Goal: Task Accomplishment & Management: Use online tool/utility

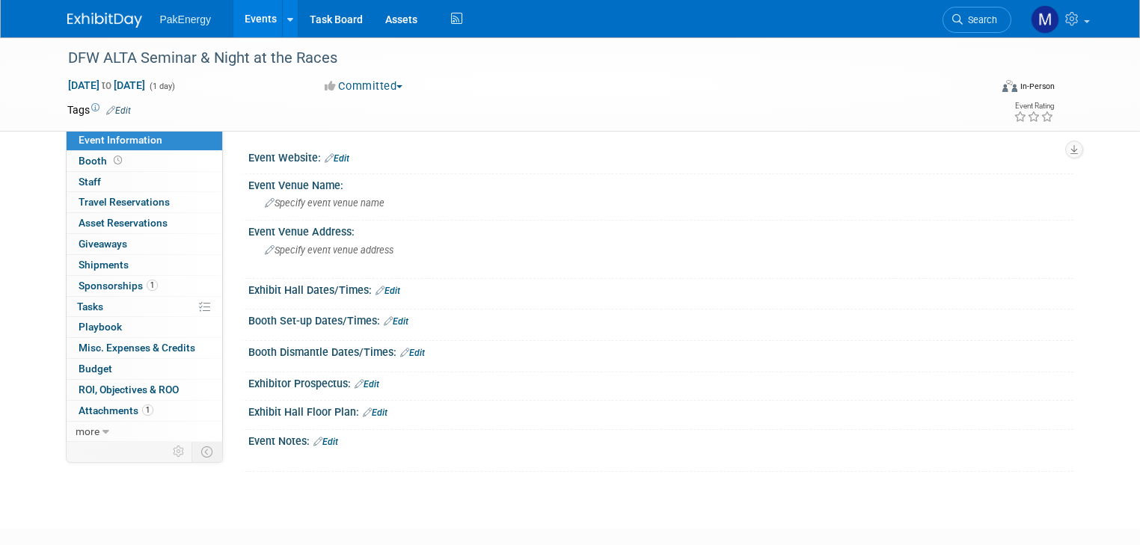
click at [242, 13] on link "Events" at bounding box center [260, 18] width 55 height 37
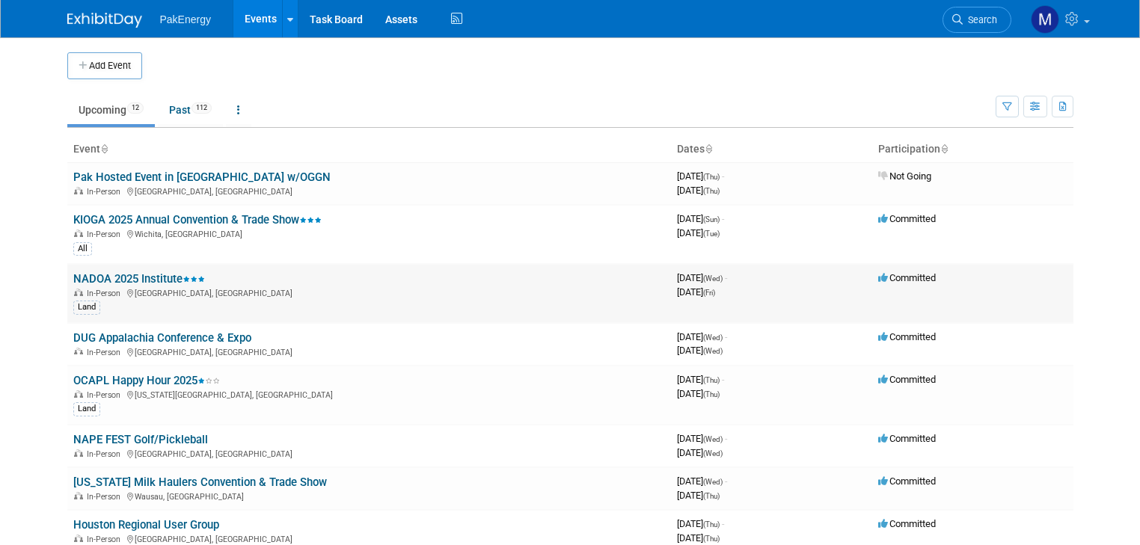
click at [116, 276] on link "NADOA 2025 Institute" at bounding box center [139, 278] width 132 height 13
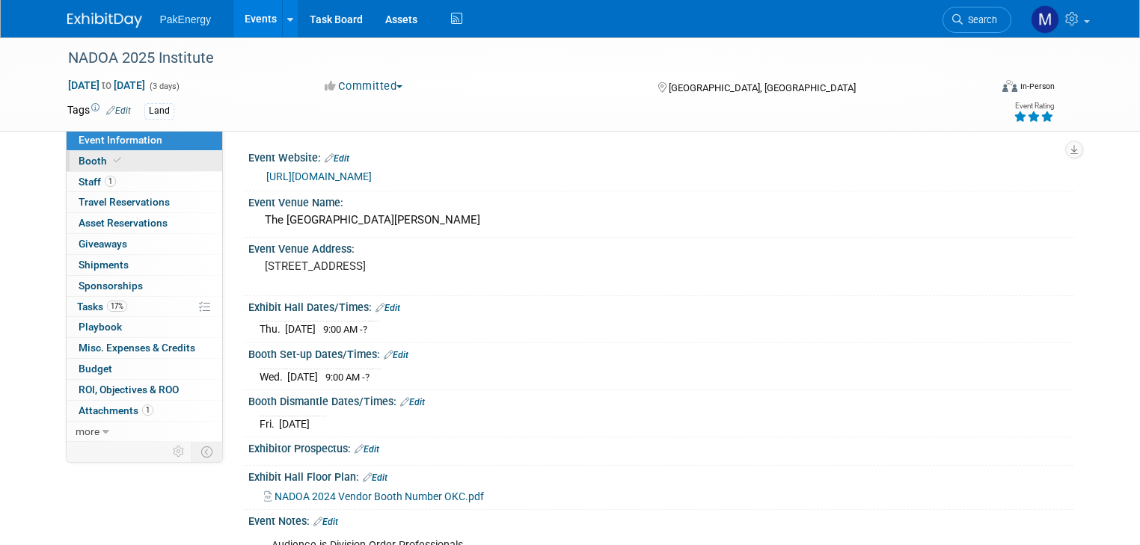
click at [79, 159] on span "Booth" at bounding box center [102, 161] width 46 height 12
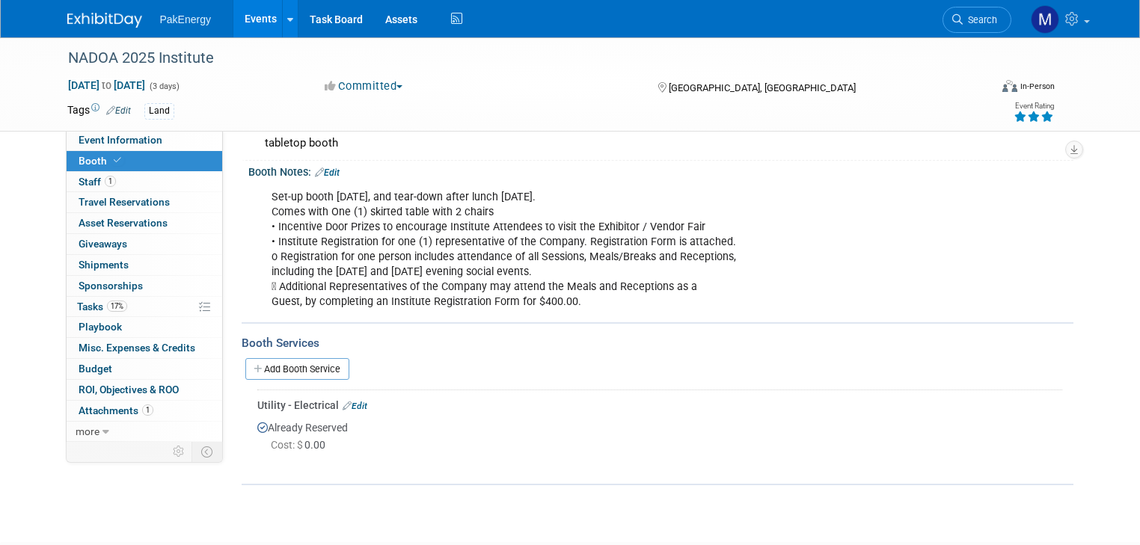
scroll to position [239, 0]
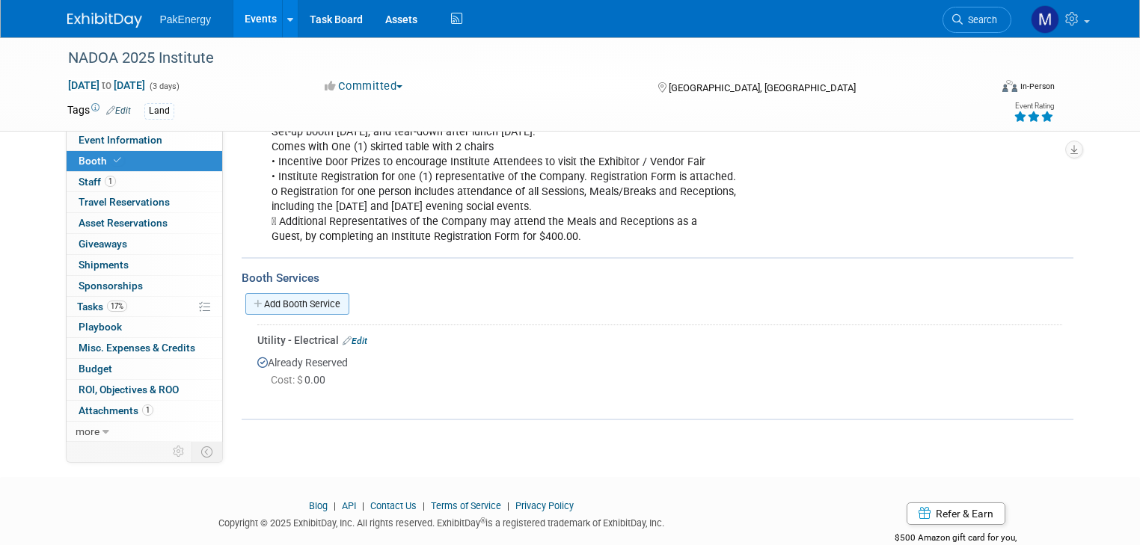
click at [324, 299] on link "Add Booth Service" at bounding box center [297, 304] width 104 height 22
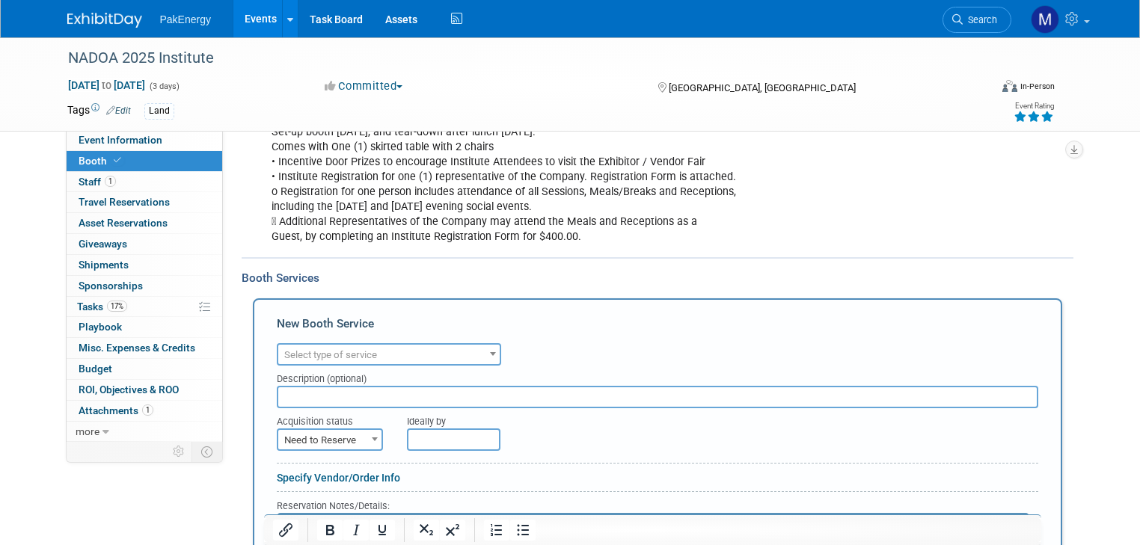
scroll to position [0, 0]
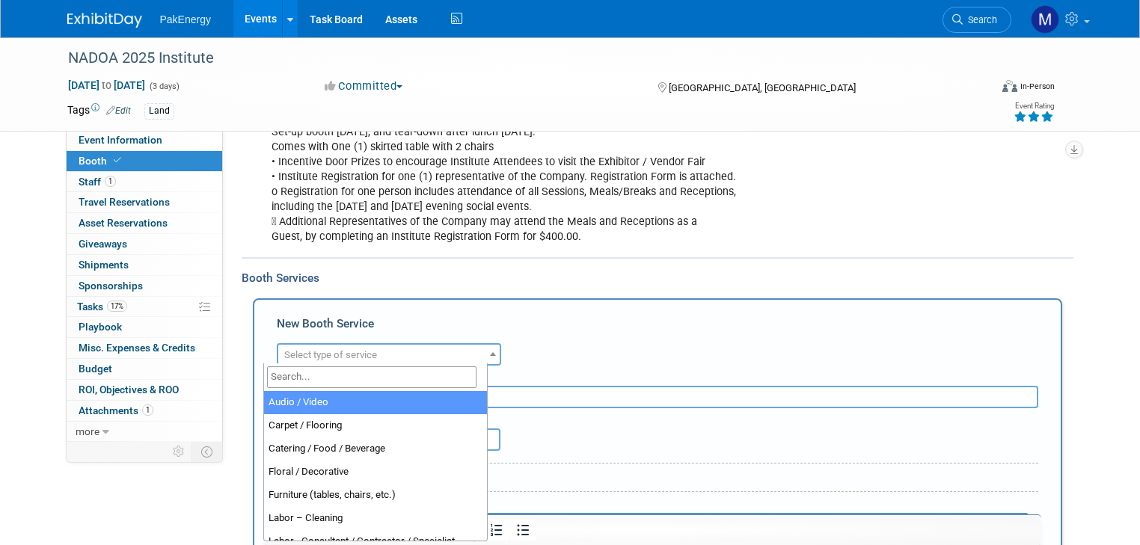
click at [485, 346] on span at bounding box center [492, 353] width 15 height 19
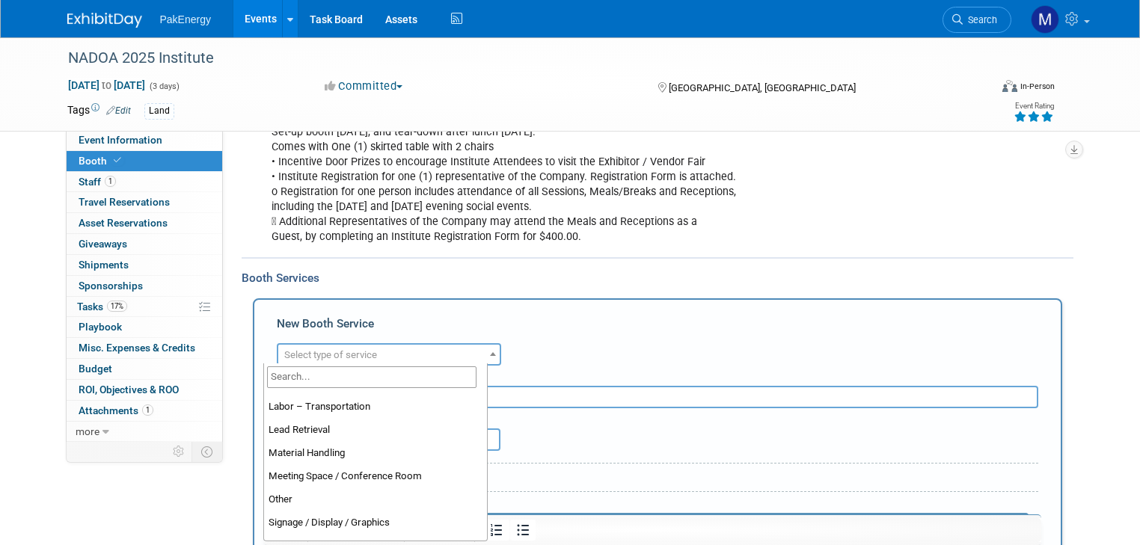
scroll to position [323, 0]
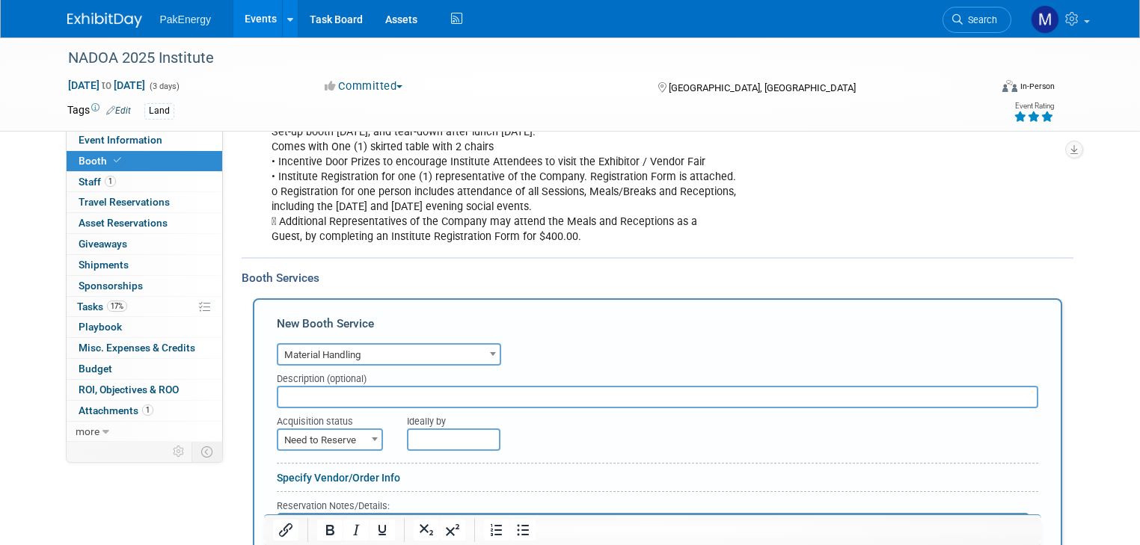
select select "10"
click at [346, 391] on input "text" at bounding box center [657, 397] width 761 height 22
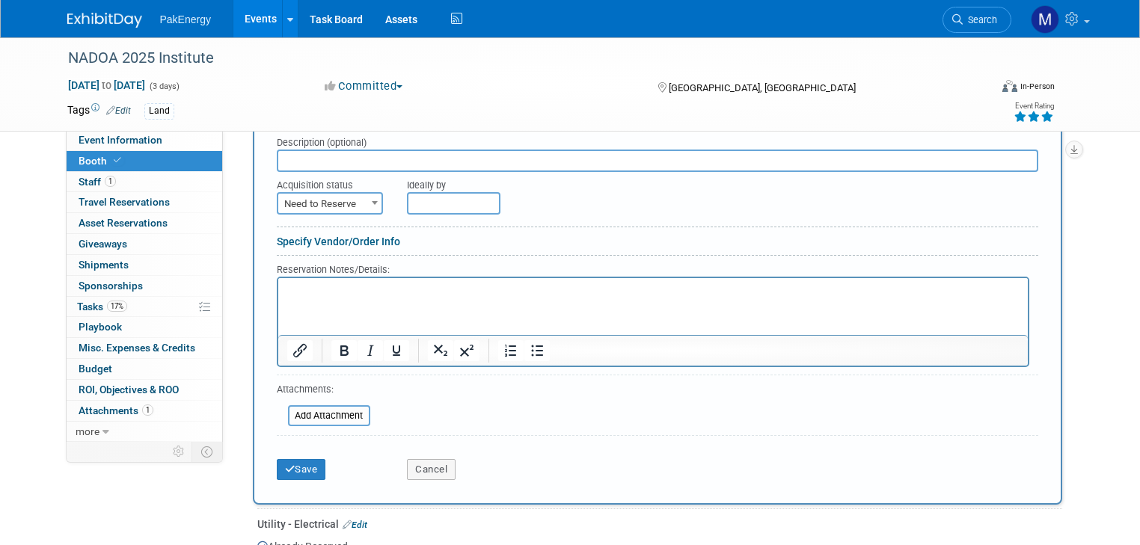
scroll to position [477, 0]
click at [341, 408] on input "file" at bounding box center [280, 414] width 178 height 18
